Goal: Find specific page/section: Find specific page/section

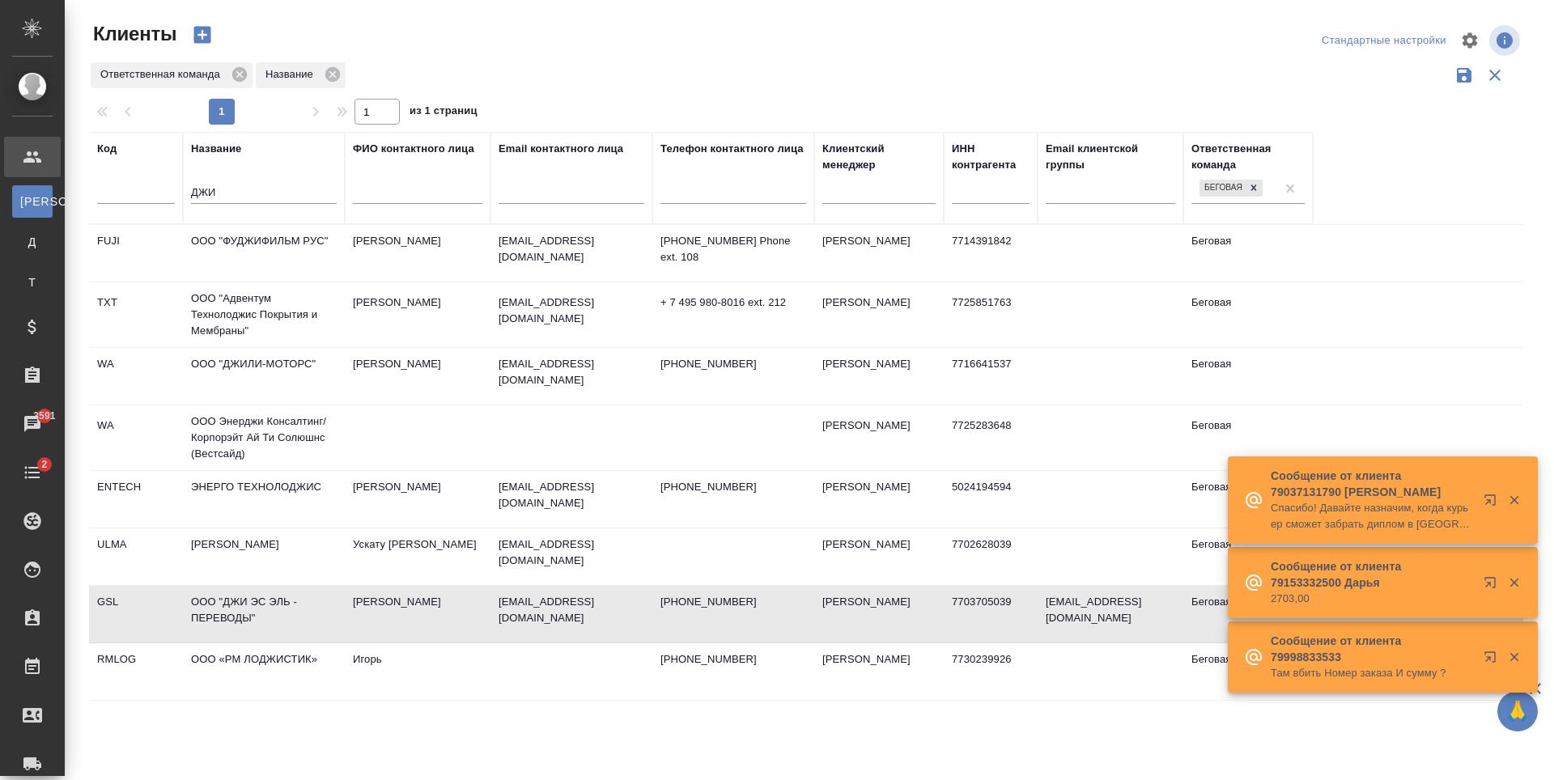
select select "RU"
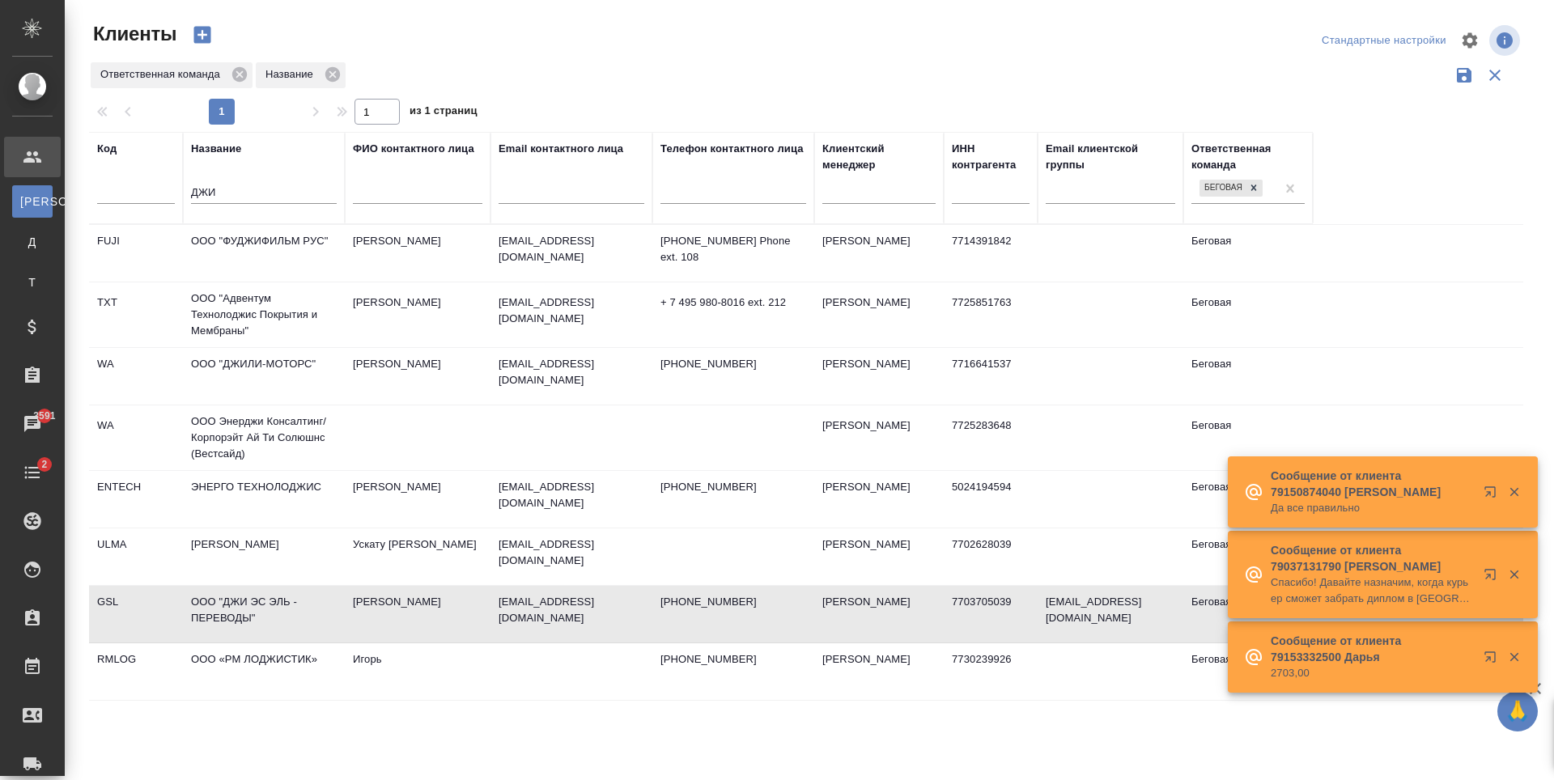
click at [205, 201] on input "ДЖИ" at bounding box center [264, 194] width 146 height 20
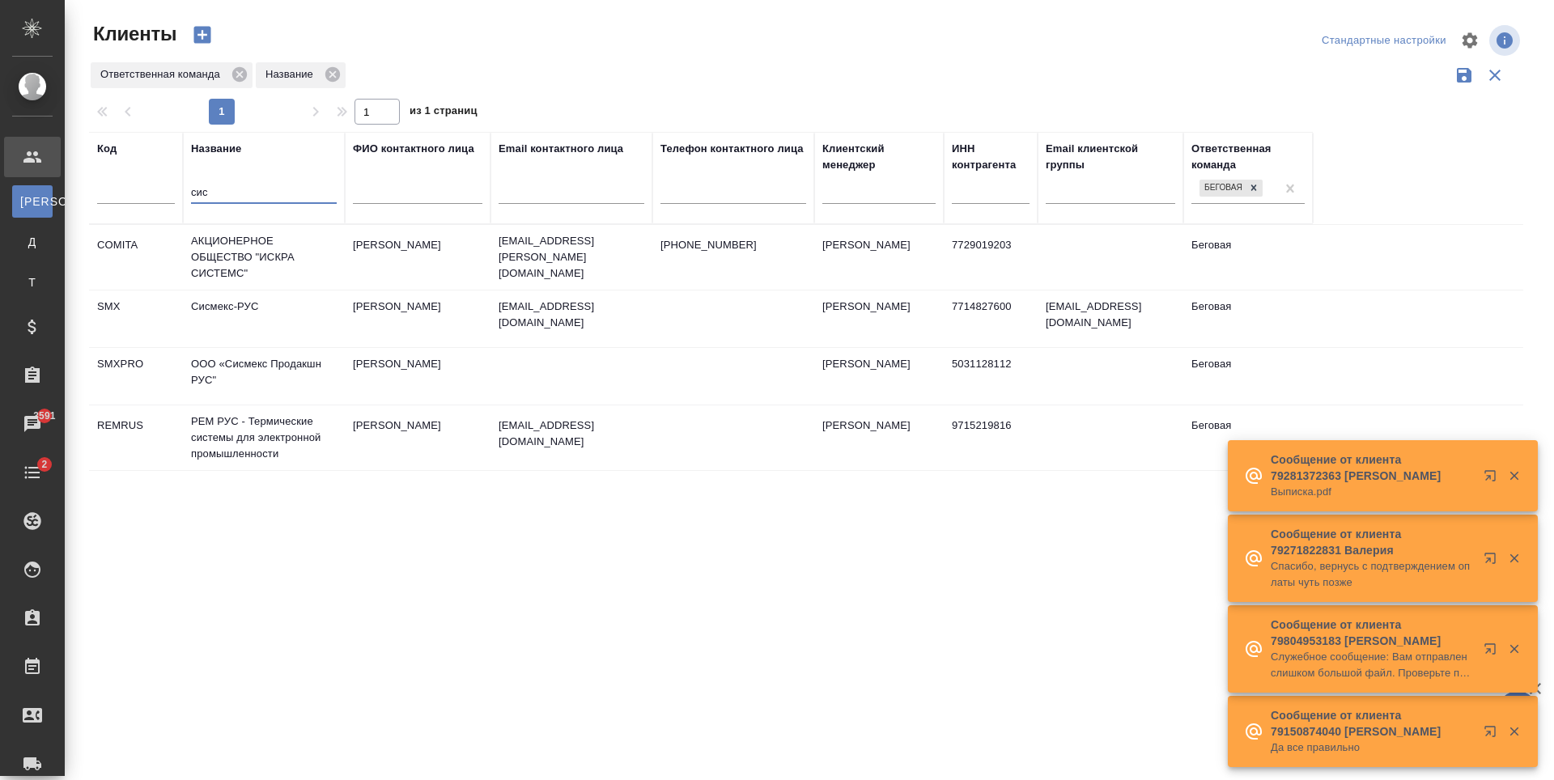
type input "сис"
click at [327, 331] on td "Сисмекс-РУС" at bounding box center [264, 319] width 162 height 57
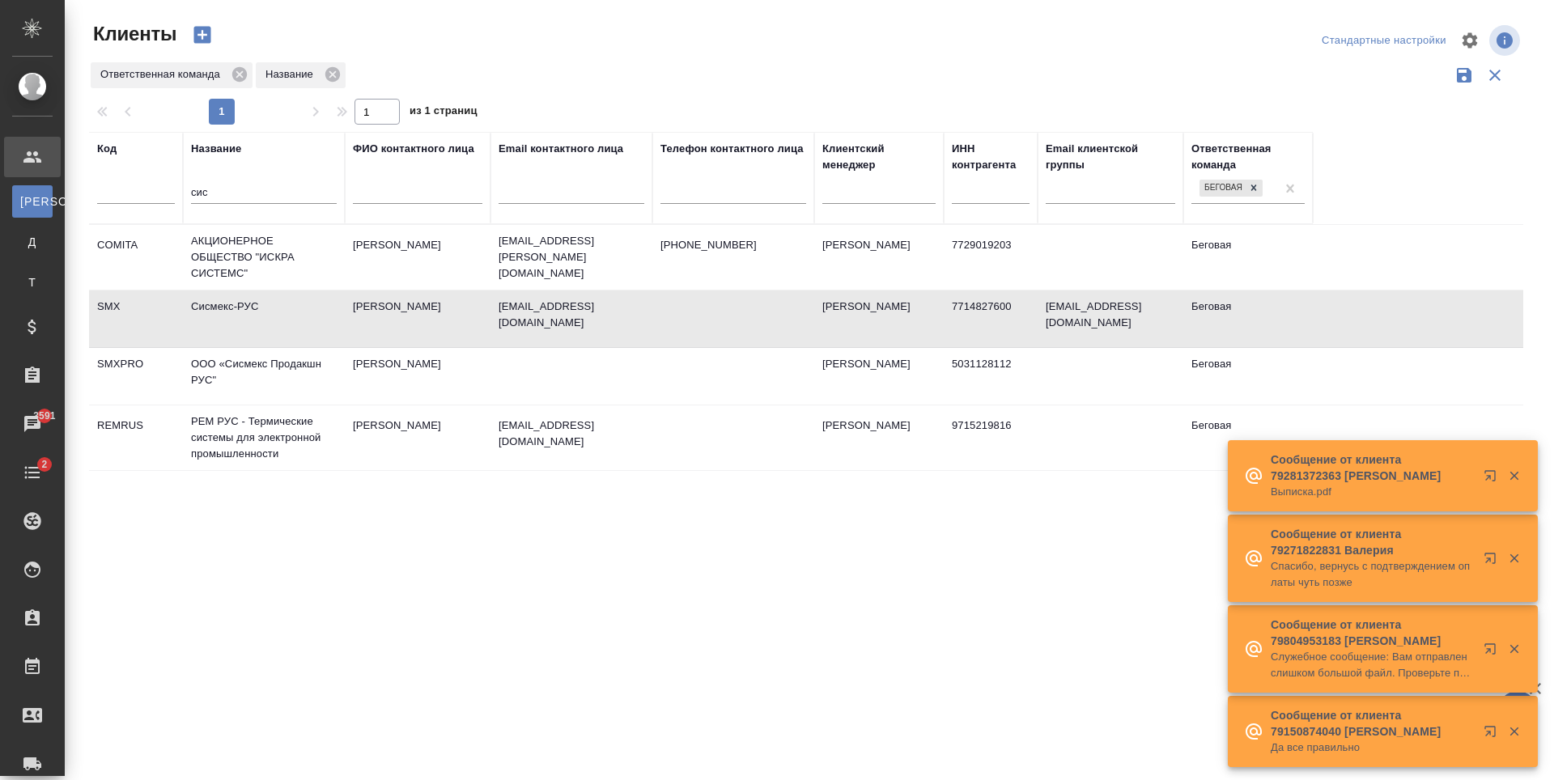
click at [327, 331] on td "Сисмекс-РУС" at bounding box center [264, 319] width 162 height 57
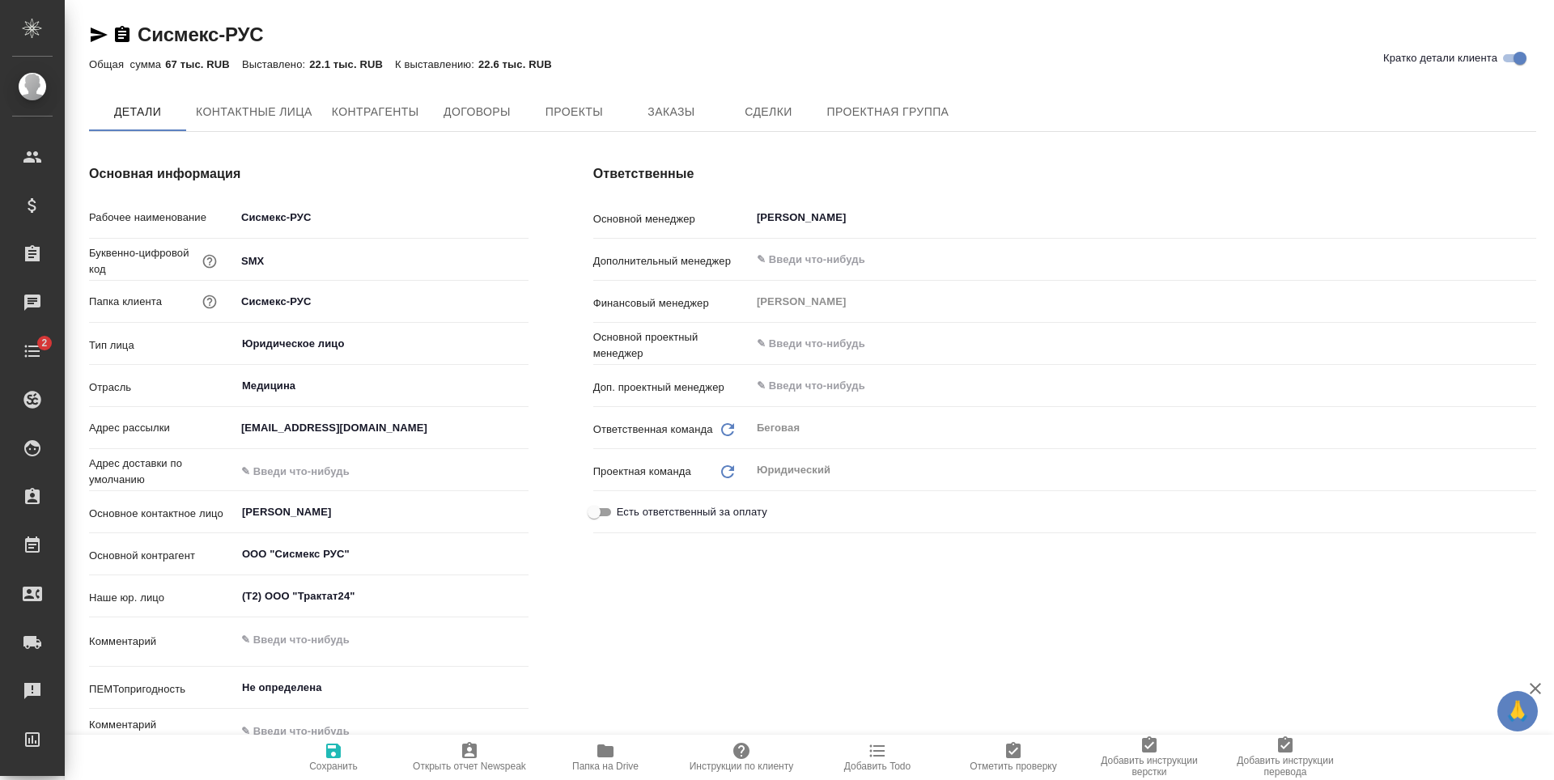
type textarea "x"
click at [684, 114] on span "Заказы" at bounding box center [671, 113] width 78 height 20
type textarea "x"
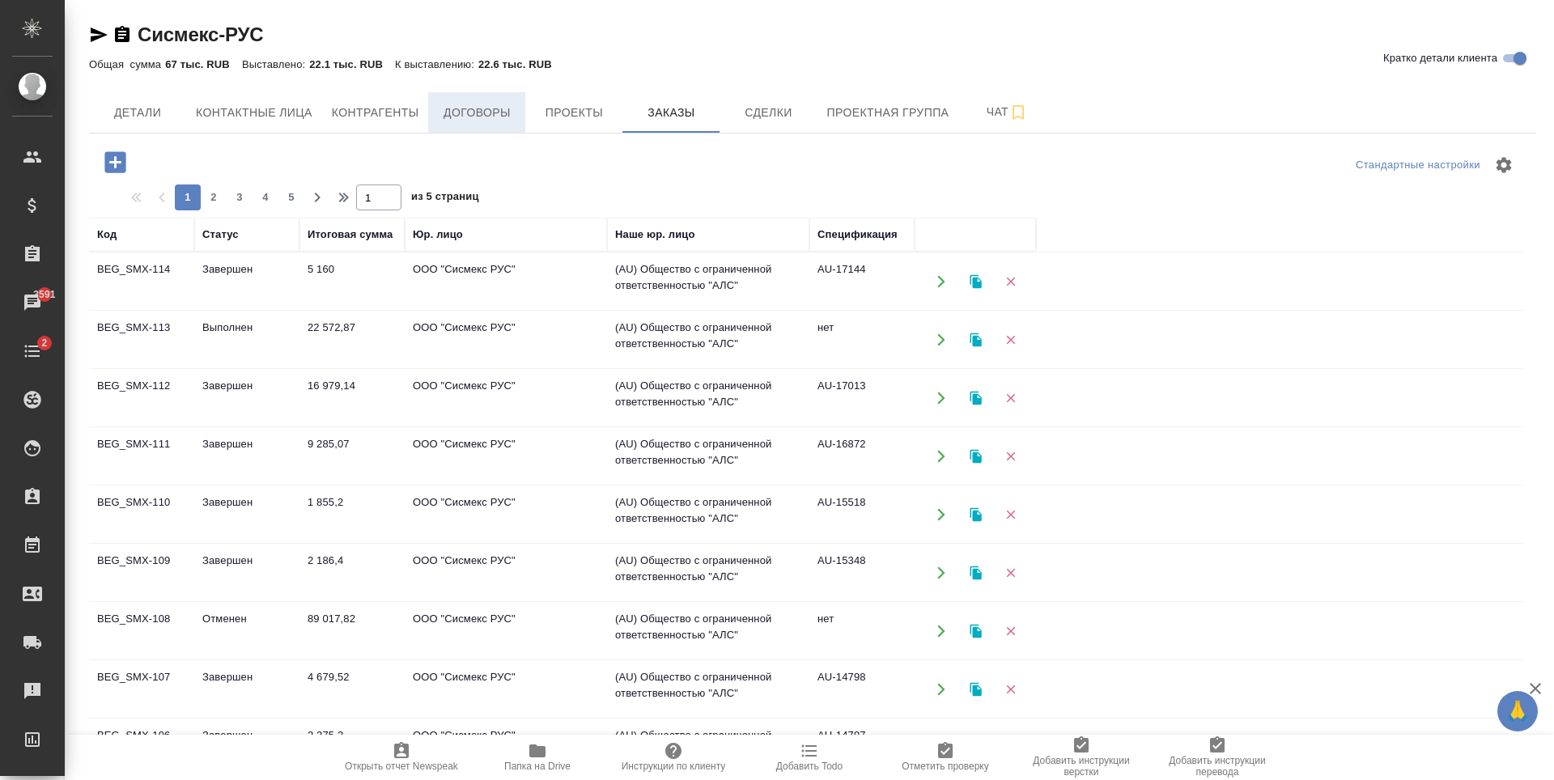
click at [452, 113] on span "Договоры" at bounding box center [477, 113] width 78 height 20
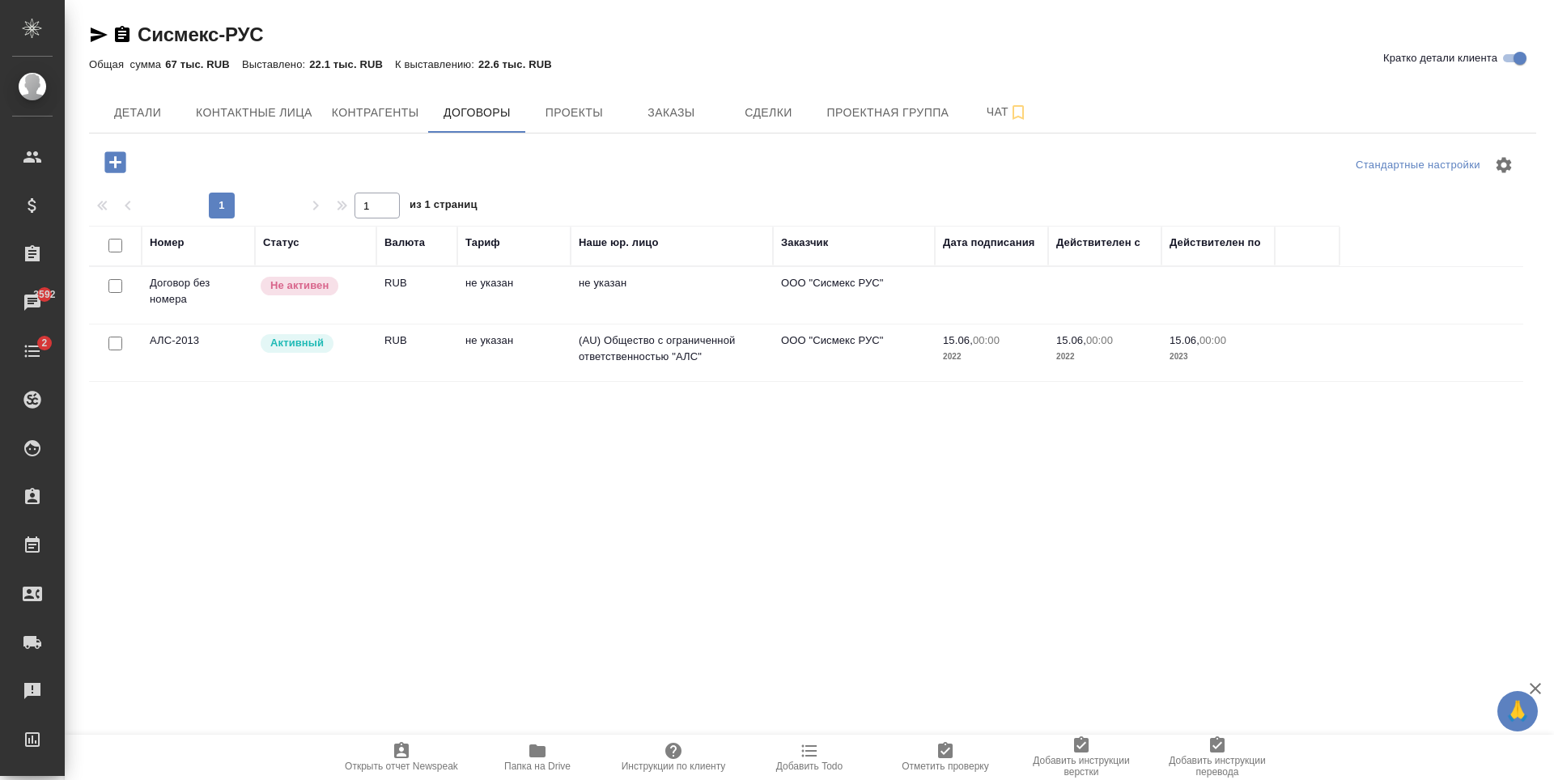
click at [662, 133] on hr at bounding box center [812, 133] width 1447 height 1
click at [661, 121] on span "Заказы" at bounding box center [671, 113] width 78 height 20
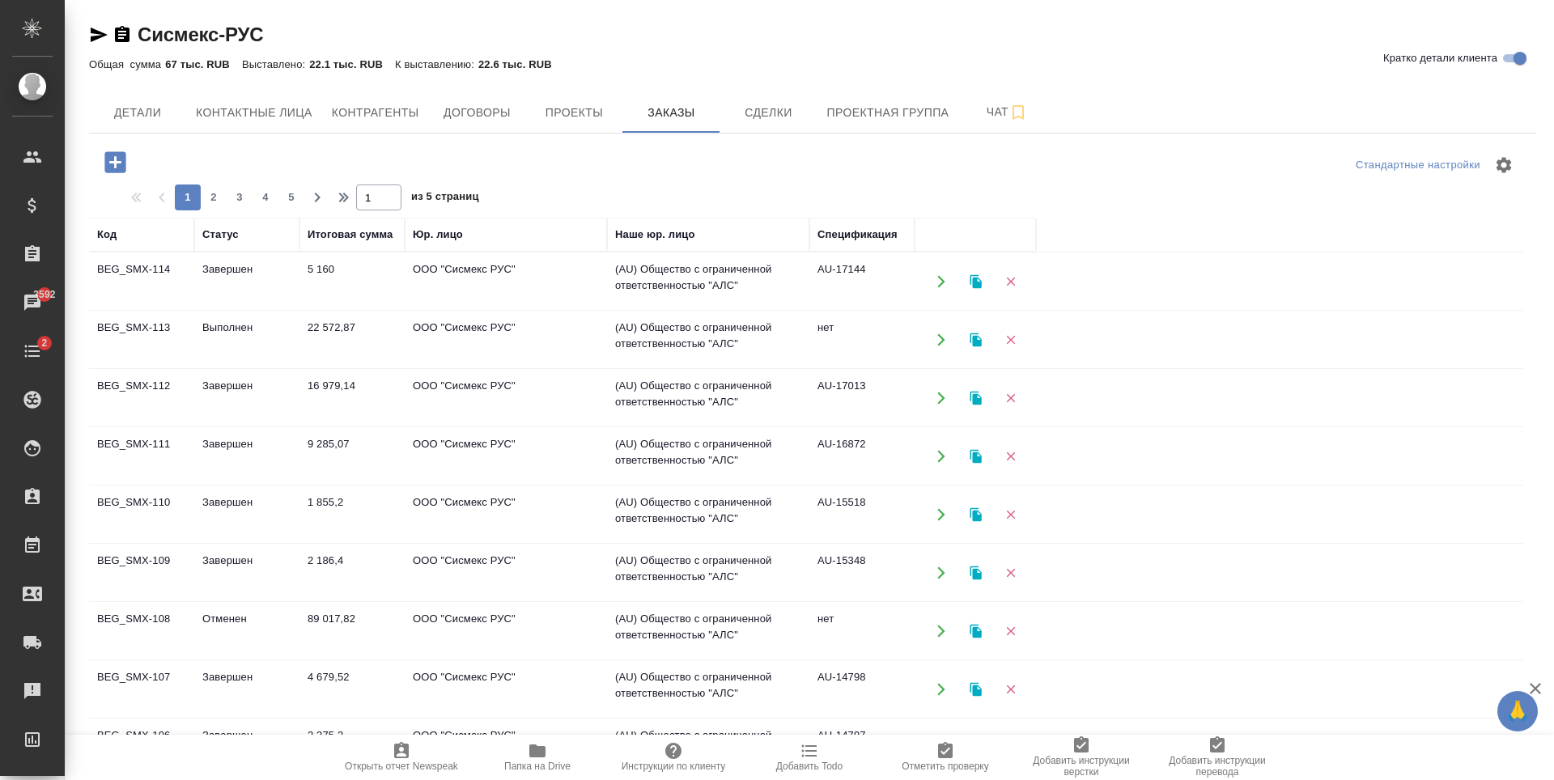
click at [535, 338] on td "ООО "Сисмекс РУС"" at bounding box center [506, 340] width 202 height 57
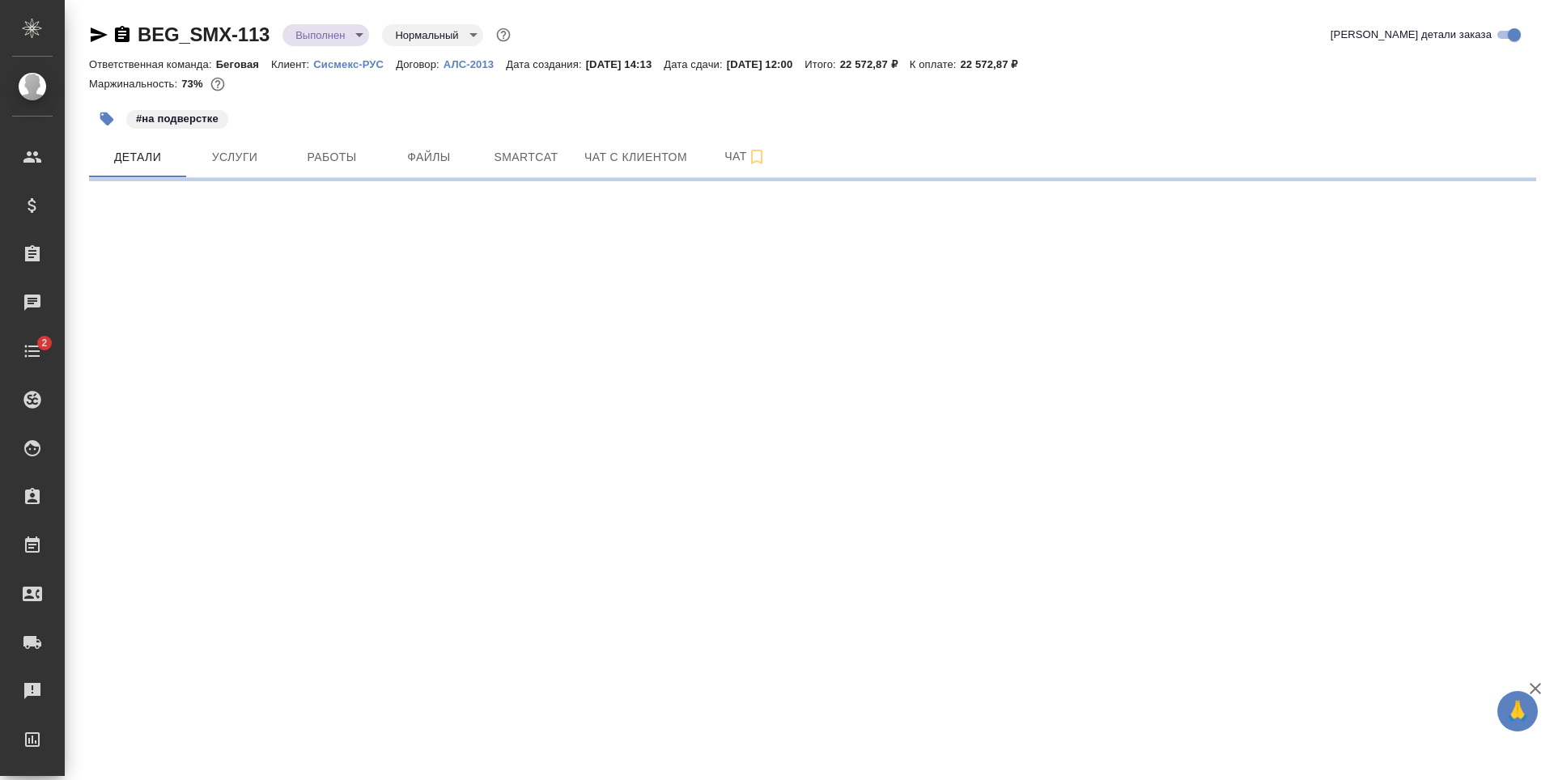
select select "RU"
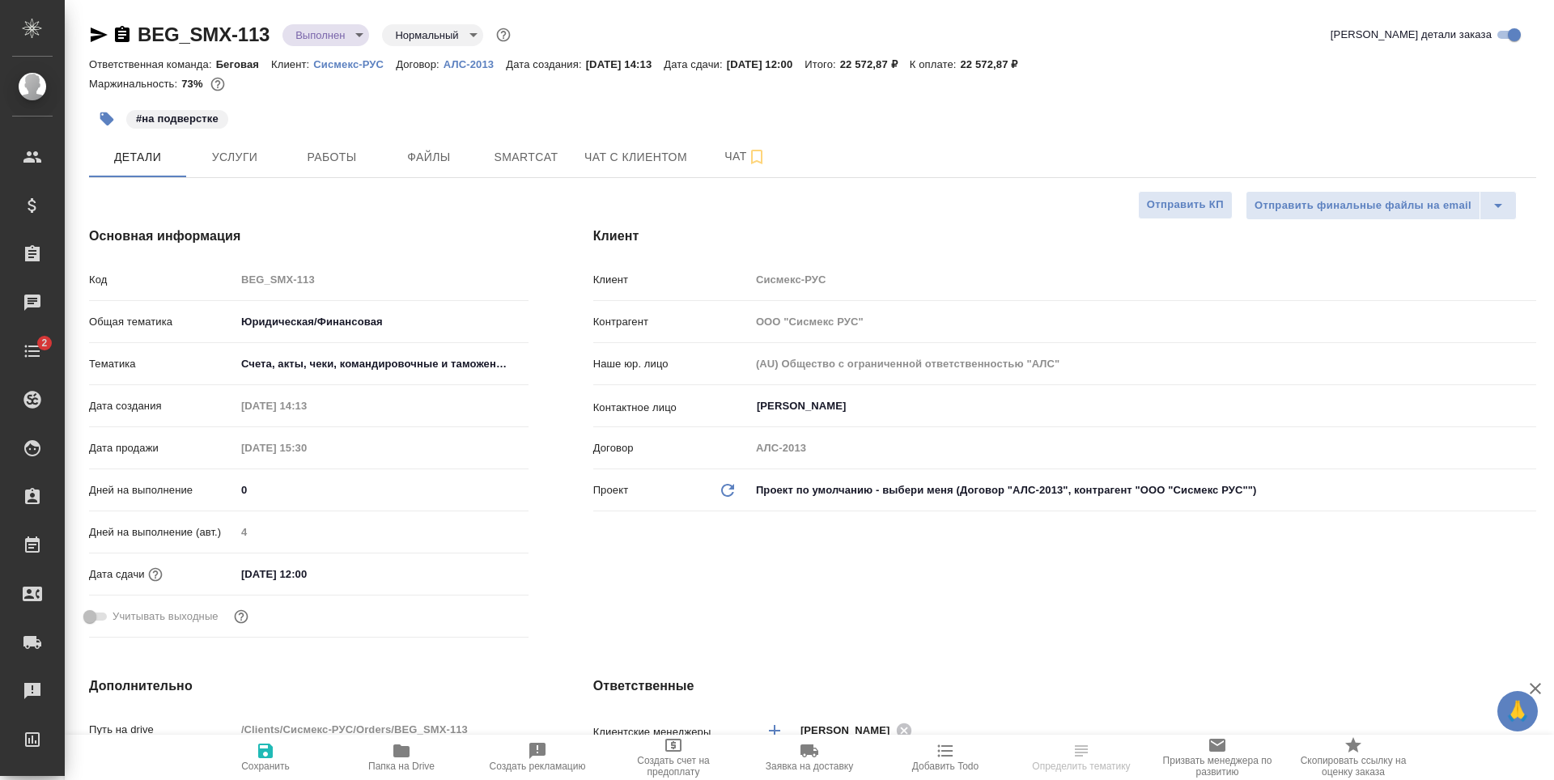
type textarea "x"
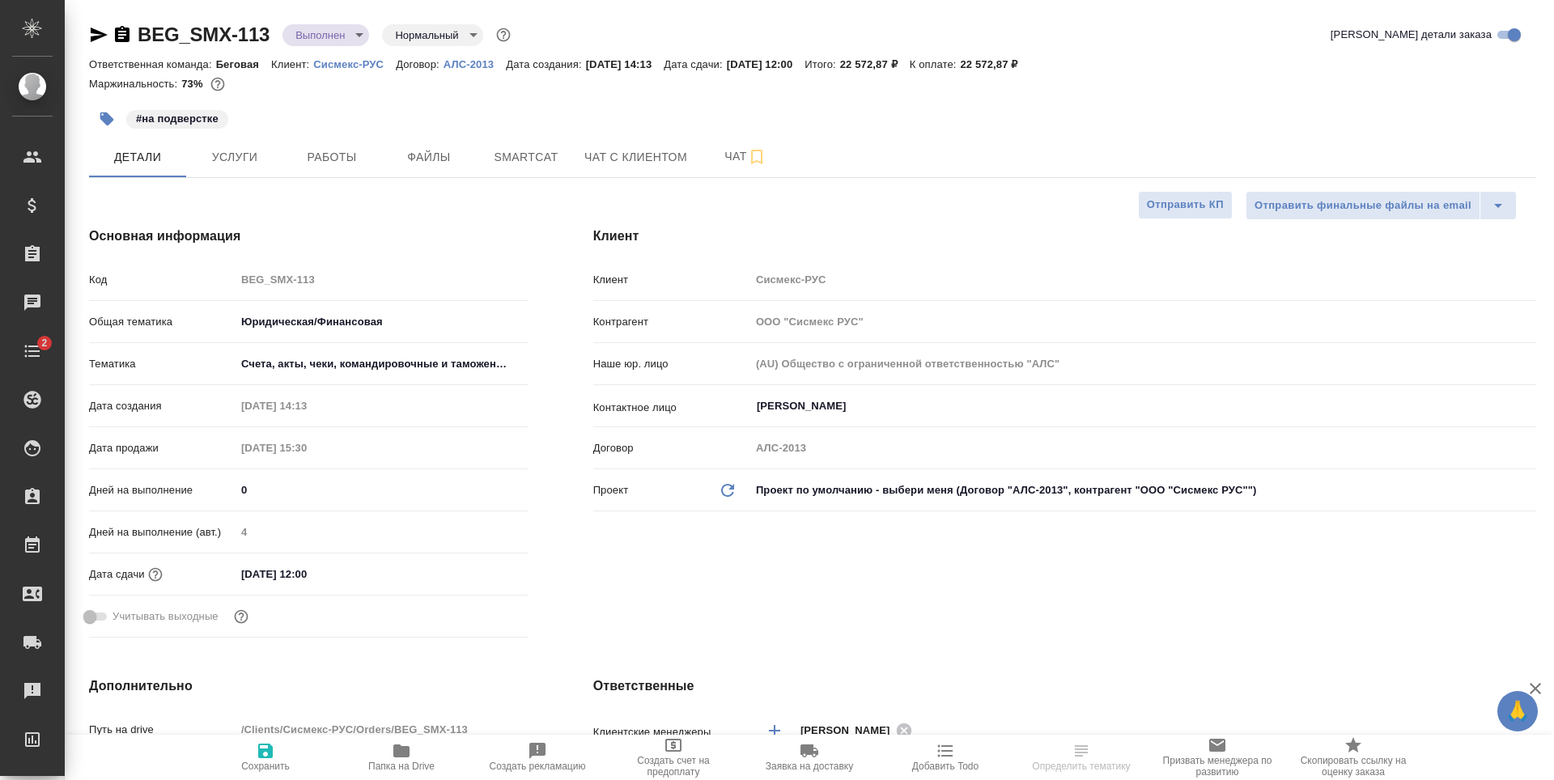
type textarea "x"
select select "RU"
type textarea "x"
